Goal: Communication & Community: Share content

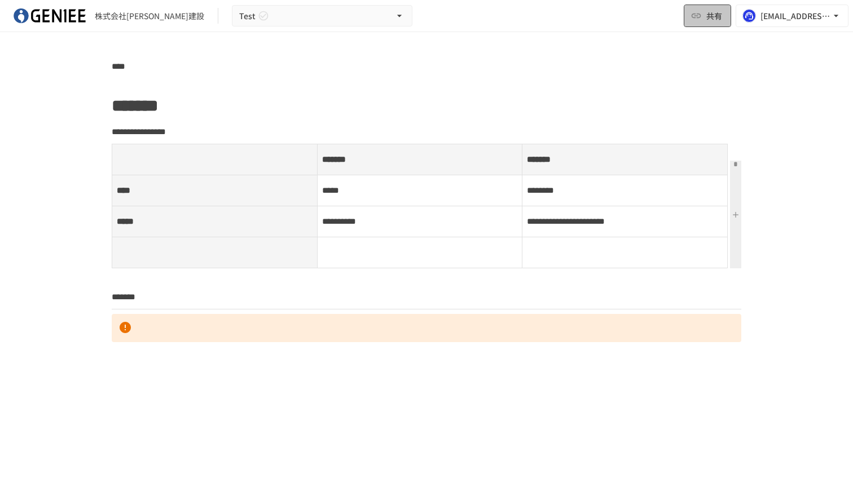
click at [713, 16] on span "共有" at bounding box center [714, 16] width 16 height 12
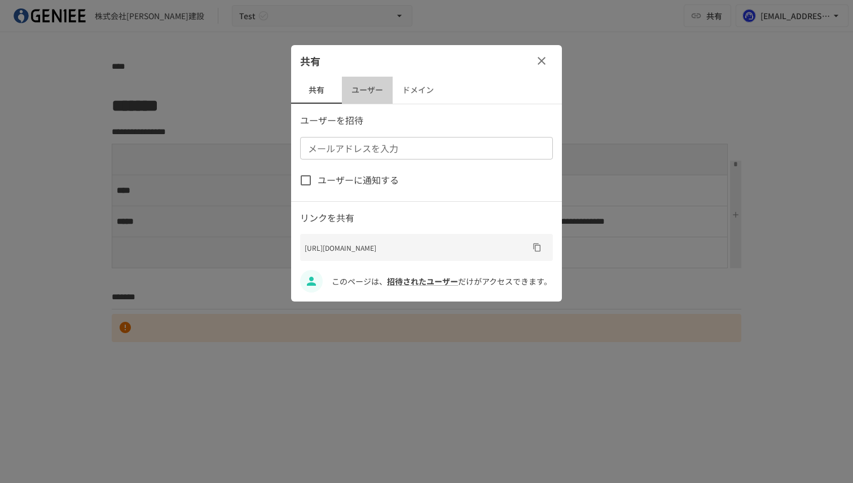
click at [360, 91] on button "ユーザー" at bounding box center [367, 90] width 51 height 27
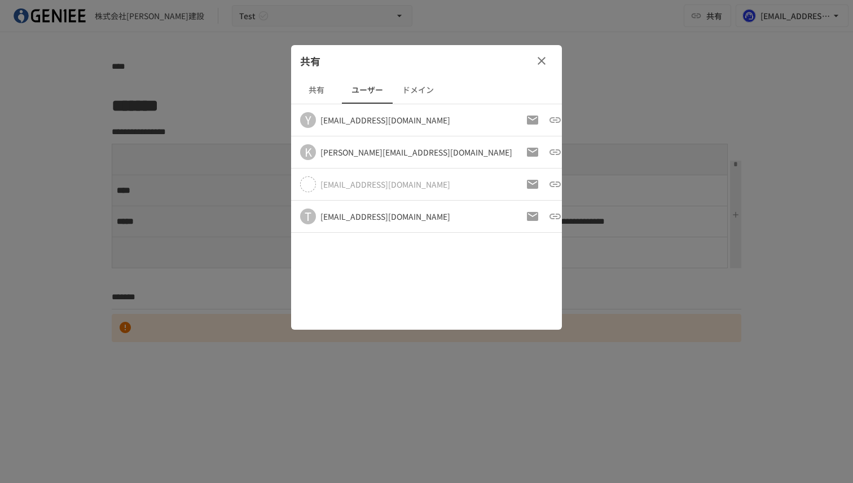
drag, startPoint x: 460, startPoint y: 220, endPoint x: 314, endPoint y: 221, distance: 145.5
click at [314, 221] on div "T [EMAIL_ADDRESS][DOMAIN_NAME]" at bounding box center [406, 217] width 212 height 16
copy div "[EMAIL_ADDRESS][DOMAIN_NAME]"
click at [222, 8] on div at bounding box center [426, 241] width 853 height 483
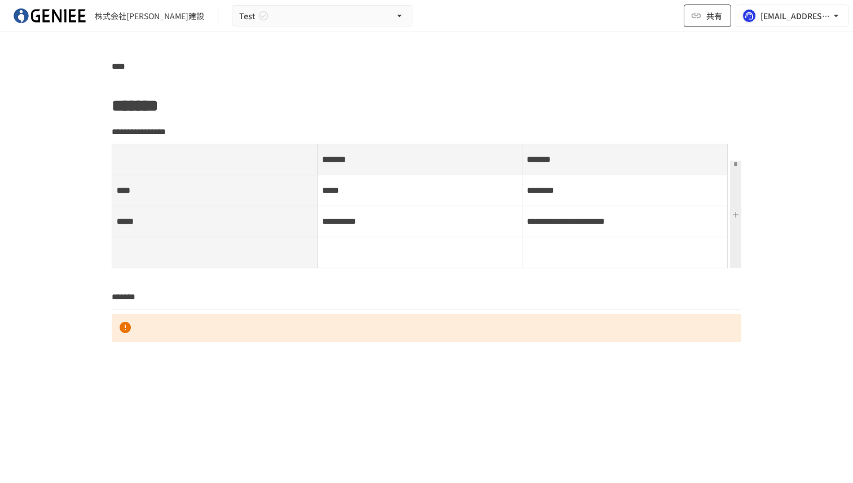
click at [702, 16] on button "共有" at bounding box center [707, 16] width 47 height 23
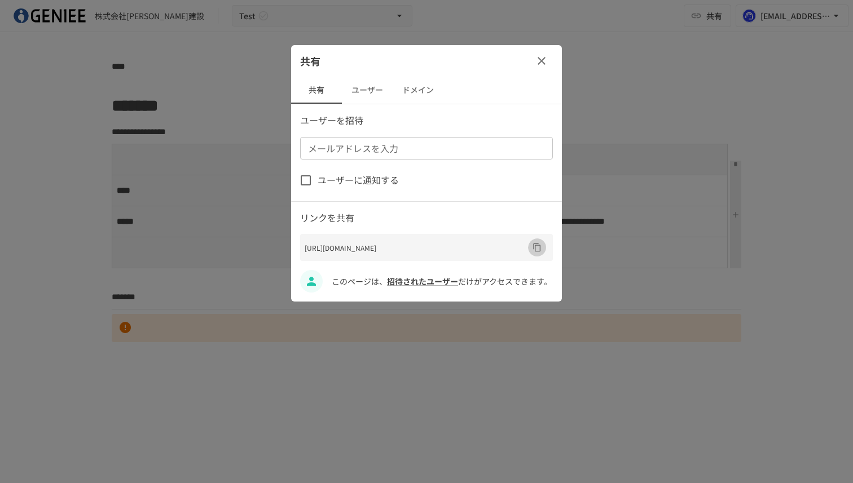
click at [536, 247] on icon "URLをコピー" at bounding box center [536, 248] width 7 height 8
click at [361, 90] on button "ユーザー" at bounding box center [367, 90] width 51 height 27
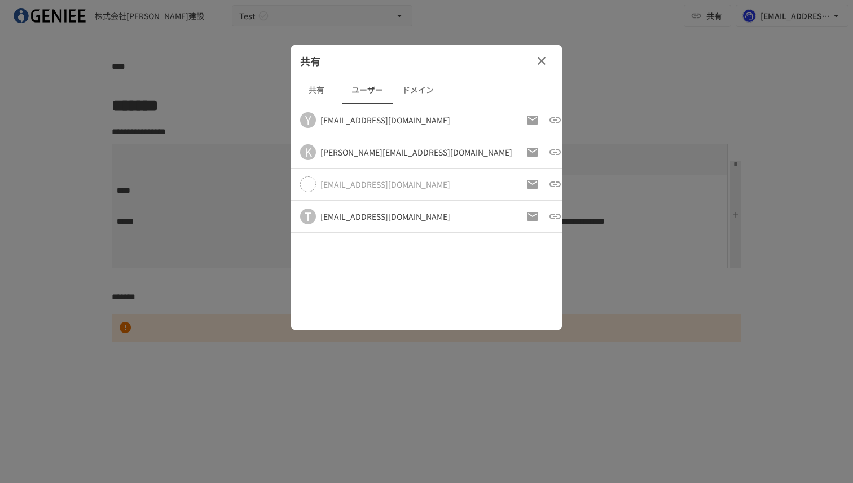
drag, startPoint x: 466, startPoint y: 214, endPoint x: 306, endPoint y: 213, distance: 160.2
click at [306, 213] on div "T [EMAIL_ADDRESS][DOMAIN_NAME]" at bounding box center [406, 217] width 212 height 16
copy div "[EMAIL_ADDRESS][DOMAIN_NAME]"
click at [546, 55] on icon "button" at bounding box center [542, 61] width 14 height 14
